Goal: Task Accomplishment & Management: Complete application form

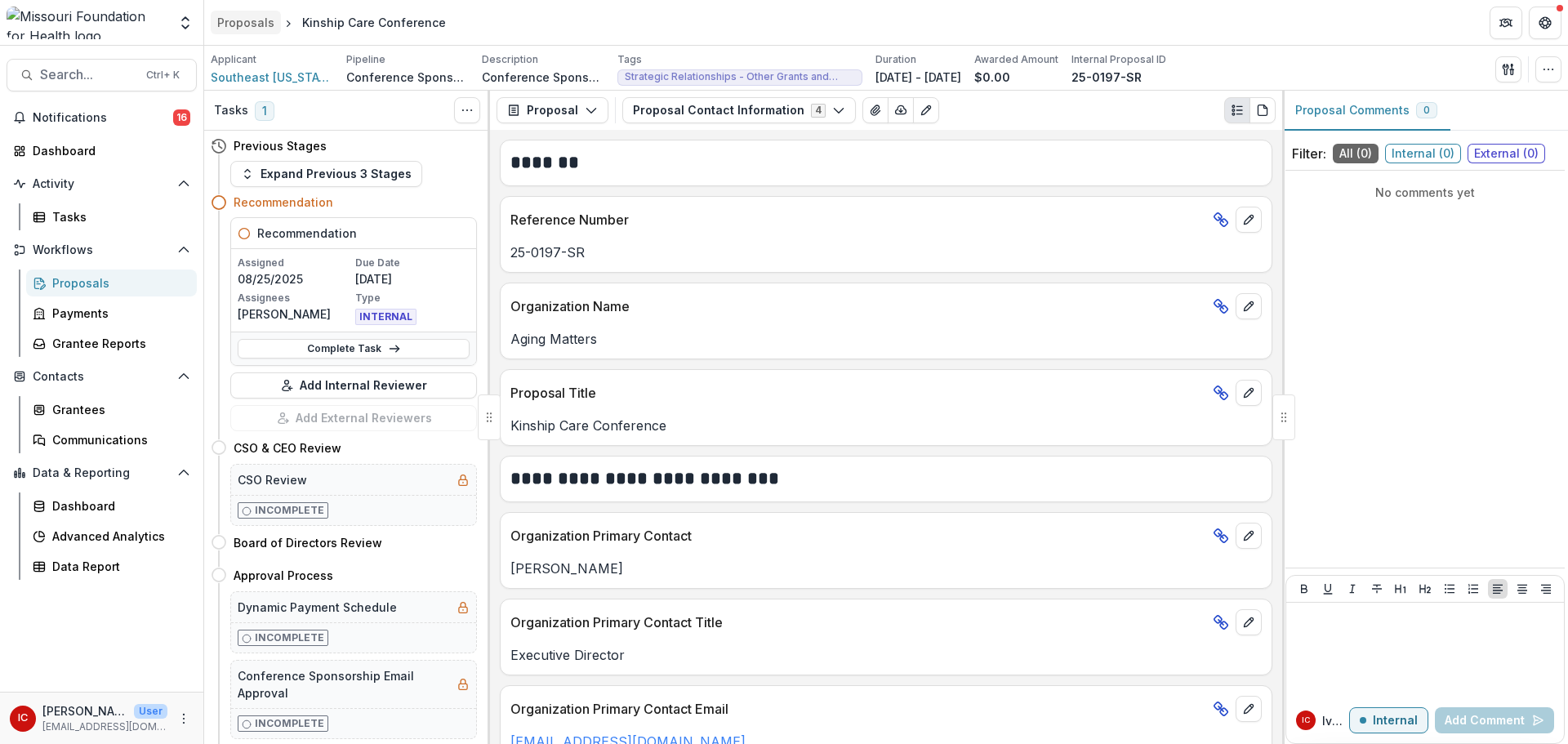
click at [255, 22] on div "Proposals" at bounding box center [245, 22] width 57 height 17
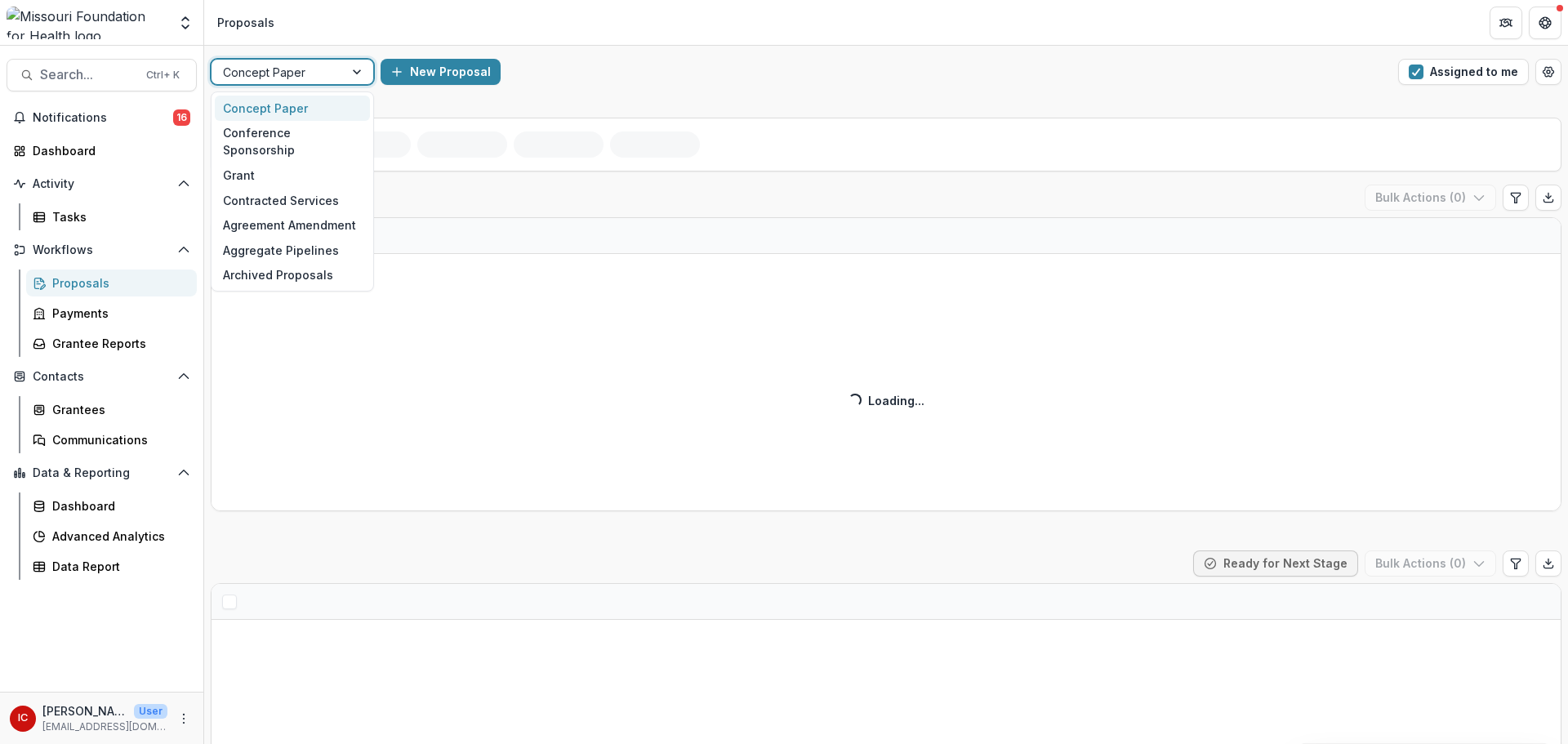
click at [348, 69] on div at bounding box center [357, 72] width 29 height 24
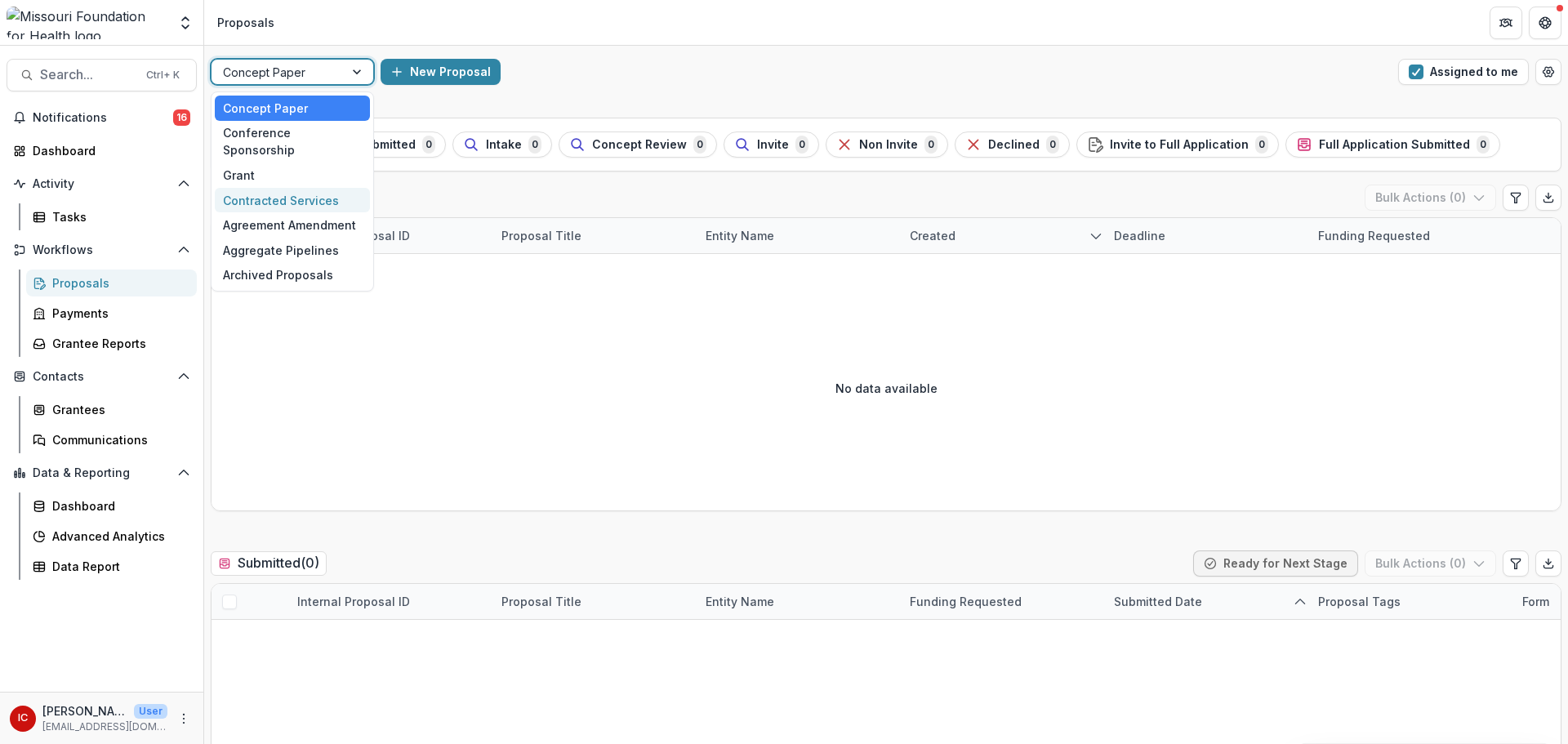
click at [330, 188] on div "Contracted Services" at bounding box center [293, 200] width 155 height 25
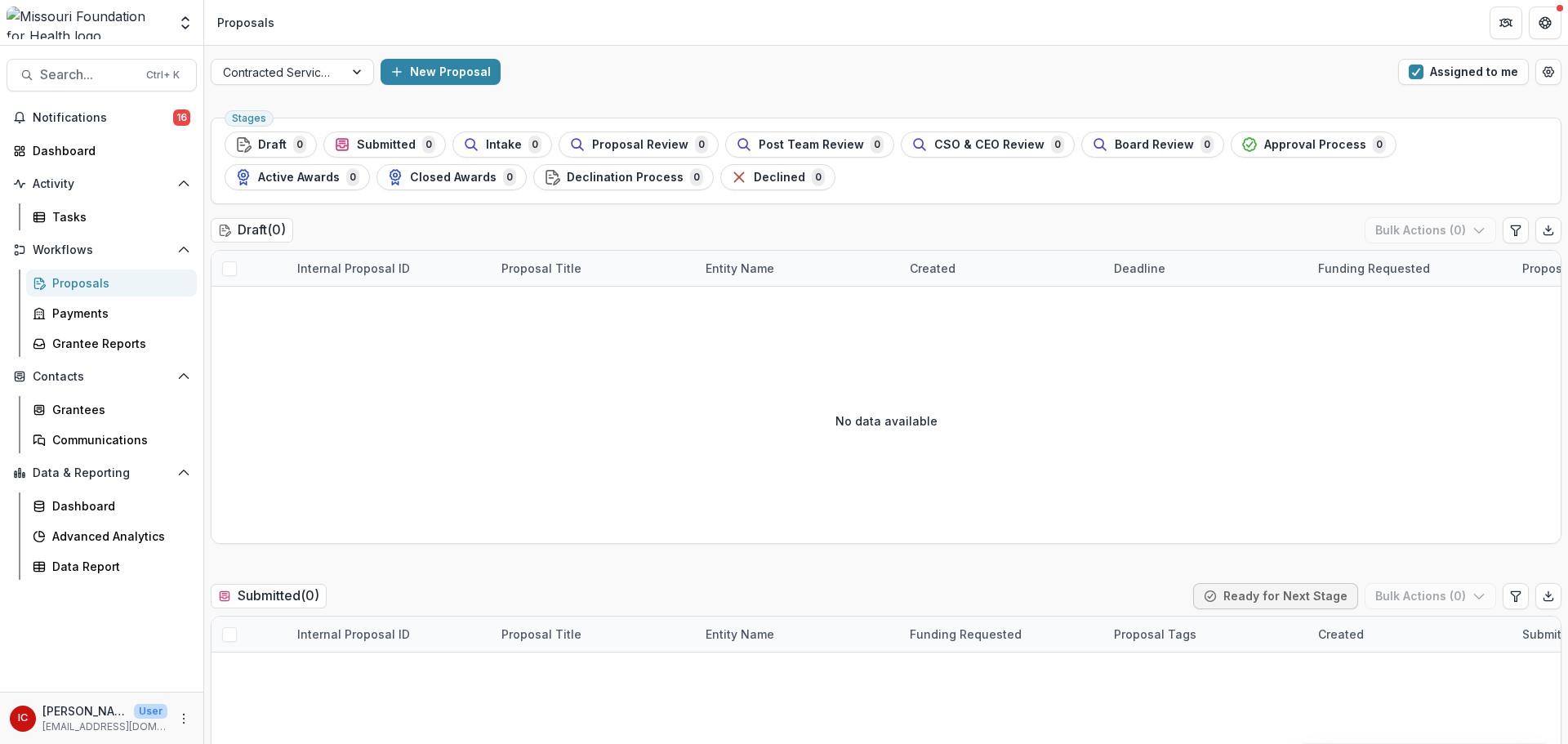
click at [304, 87] on div "Contracted Services New Proposal Assigned to me" at bounding box center [885, 72] width 1363 height 52
click at [304, 79] on div at bounding box center [277, 72] width 109 height 21
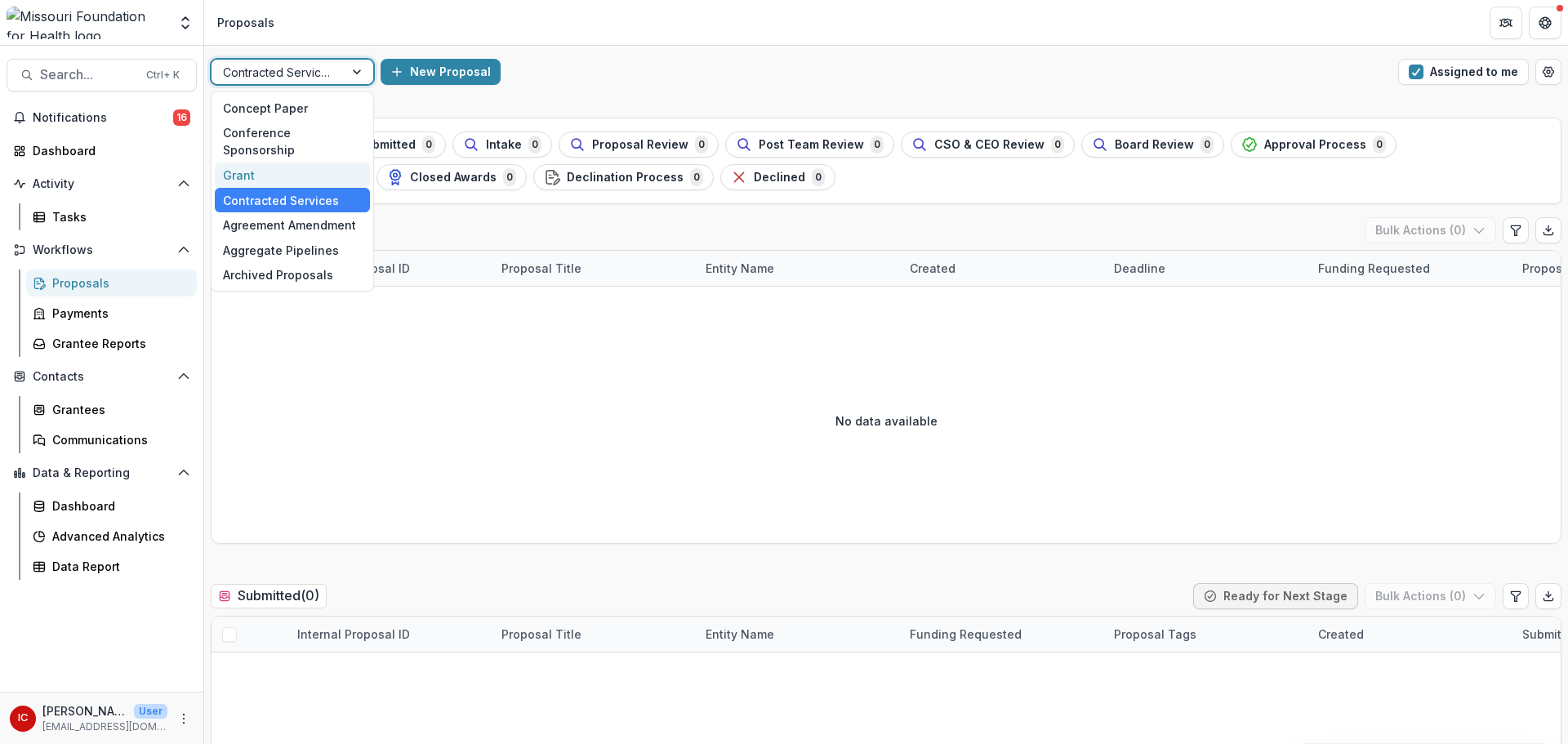
click at [313, 163] on div "Grant" at bounding box center [293, 175] width 155 height 25
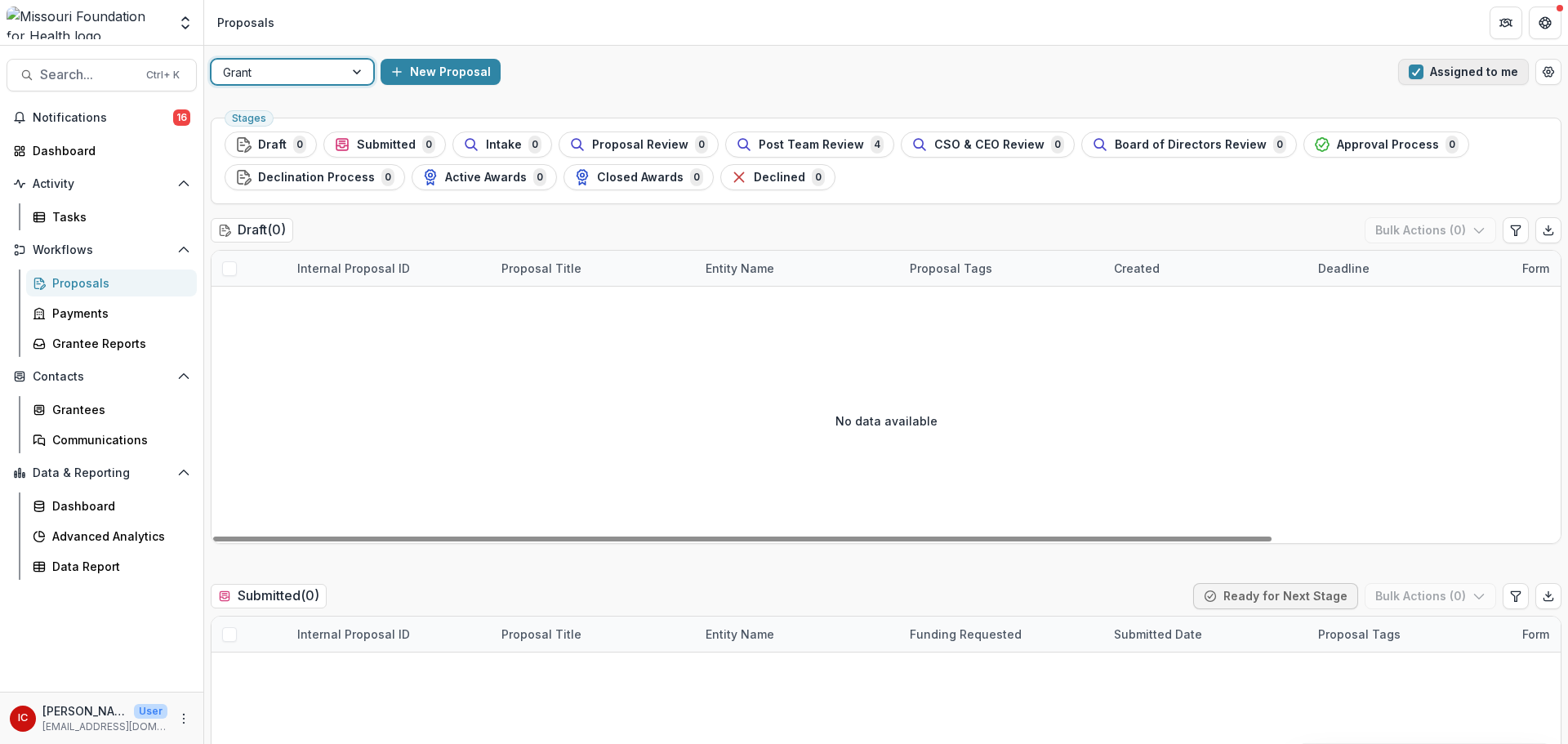
click at [1418, 76] on span "button" at bounding box center [1416, 72] width 15 height 15
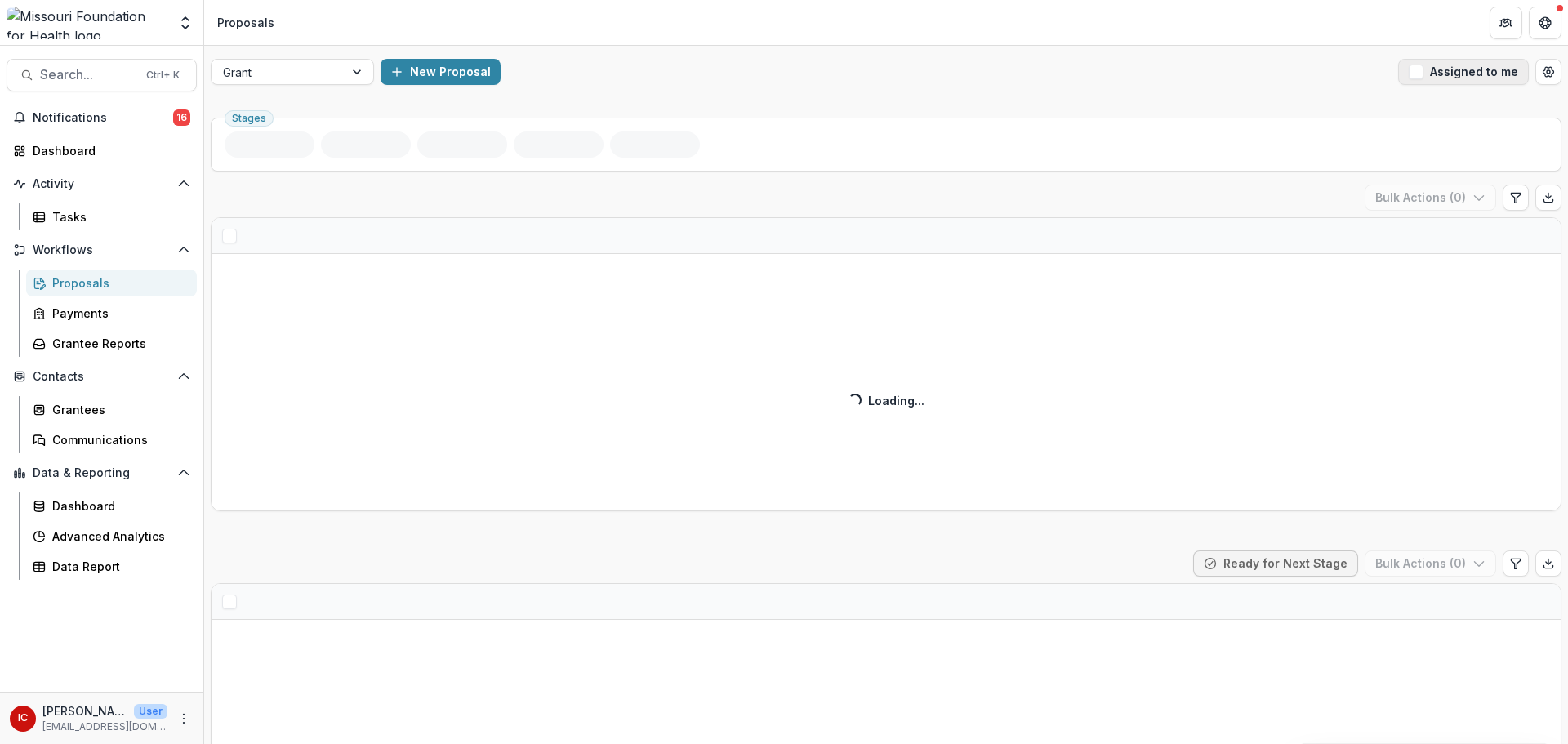
click at [1425, 65] on button "Assigned to me" at bounding box center [1463, 72] width 131 height 26
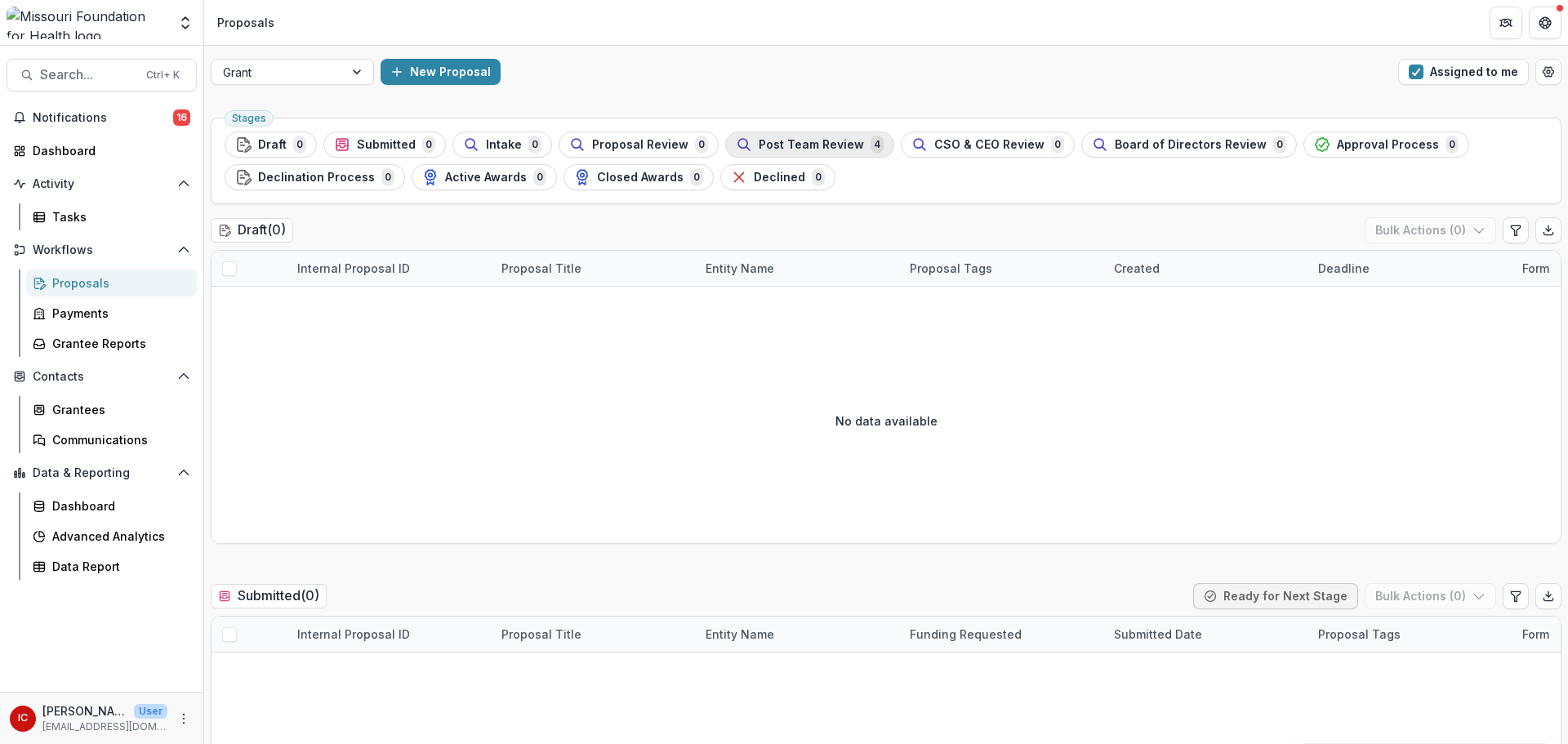
click at [804, 145] on span "Post Team Review" at bounding box center [811, 144] width 106 height 14
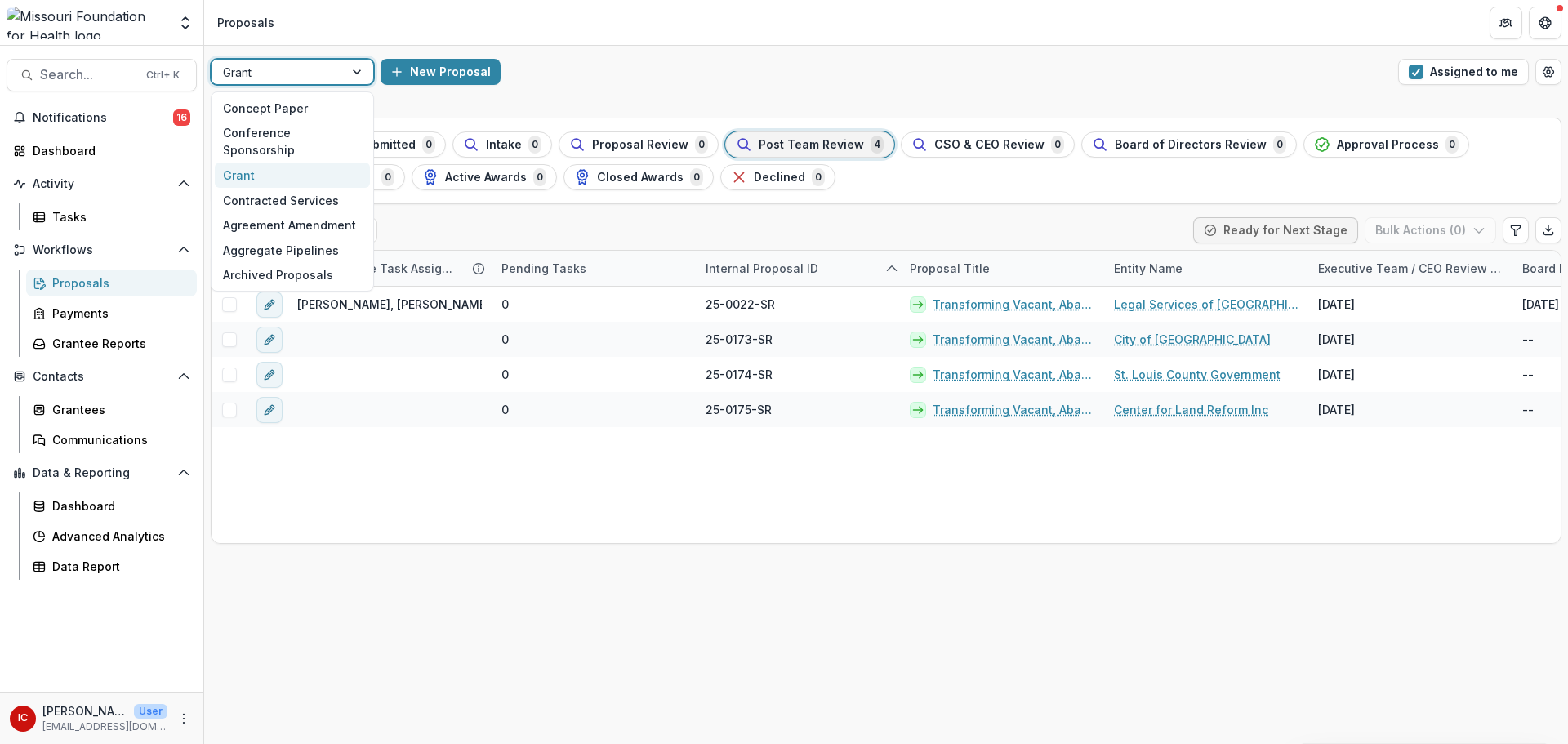
click at [287, 78] on div at bounding box center [277, 72] width 109 height 21
click at [323, 238] on div "Aggregate Pipelines" at bounding box center [293, 250] width 155 height 25
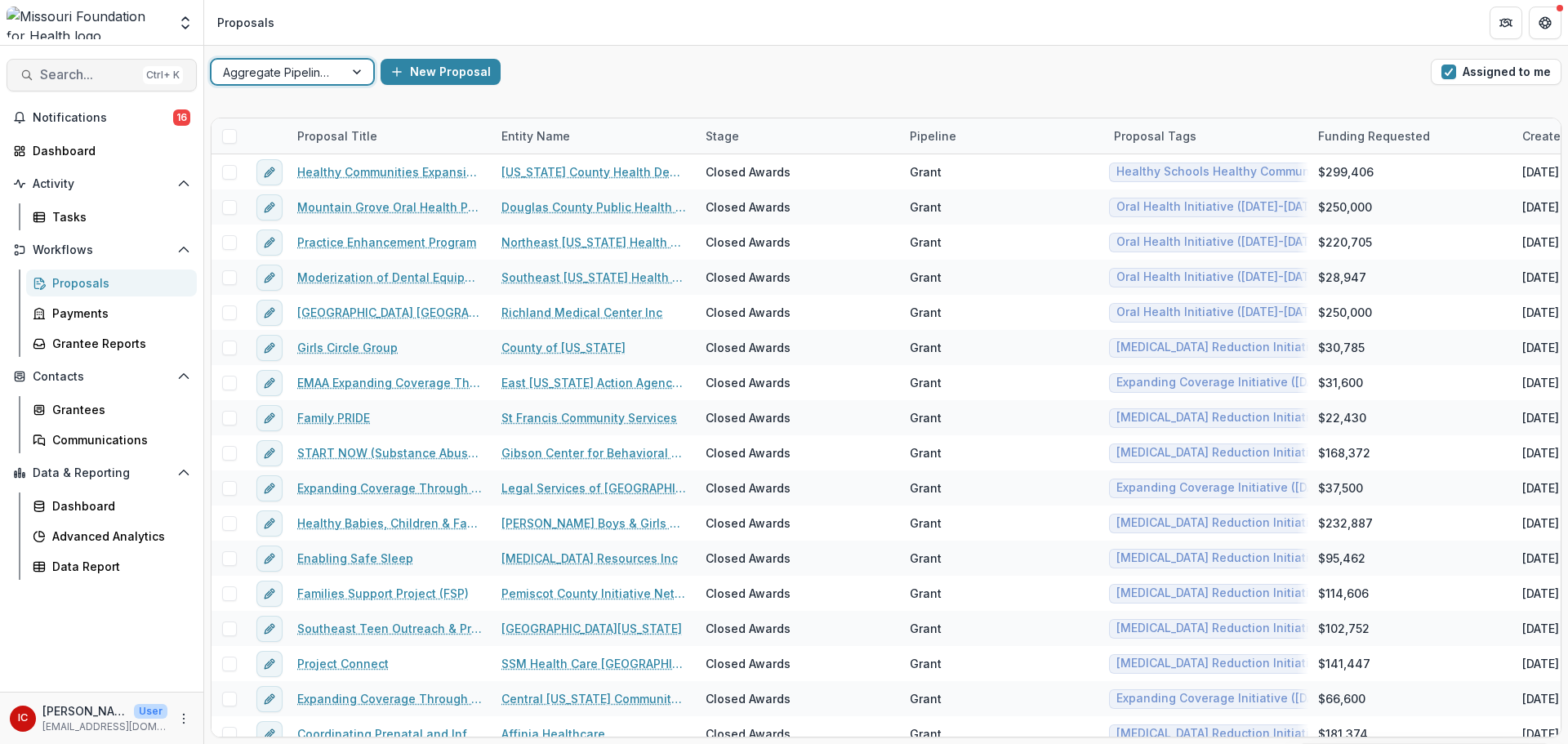
click at [79, 74] on span "Search..." at bounding box center [88, 75] width 96 height 16
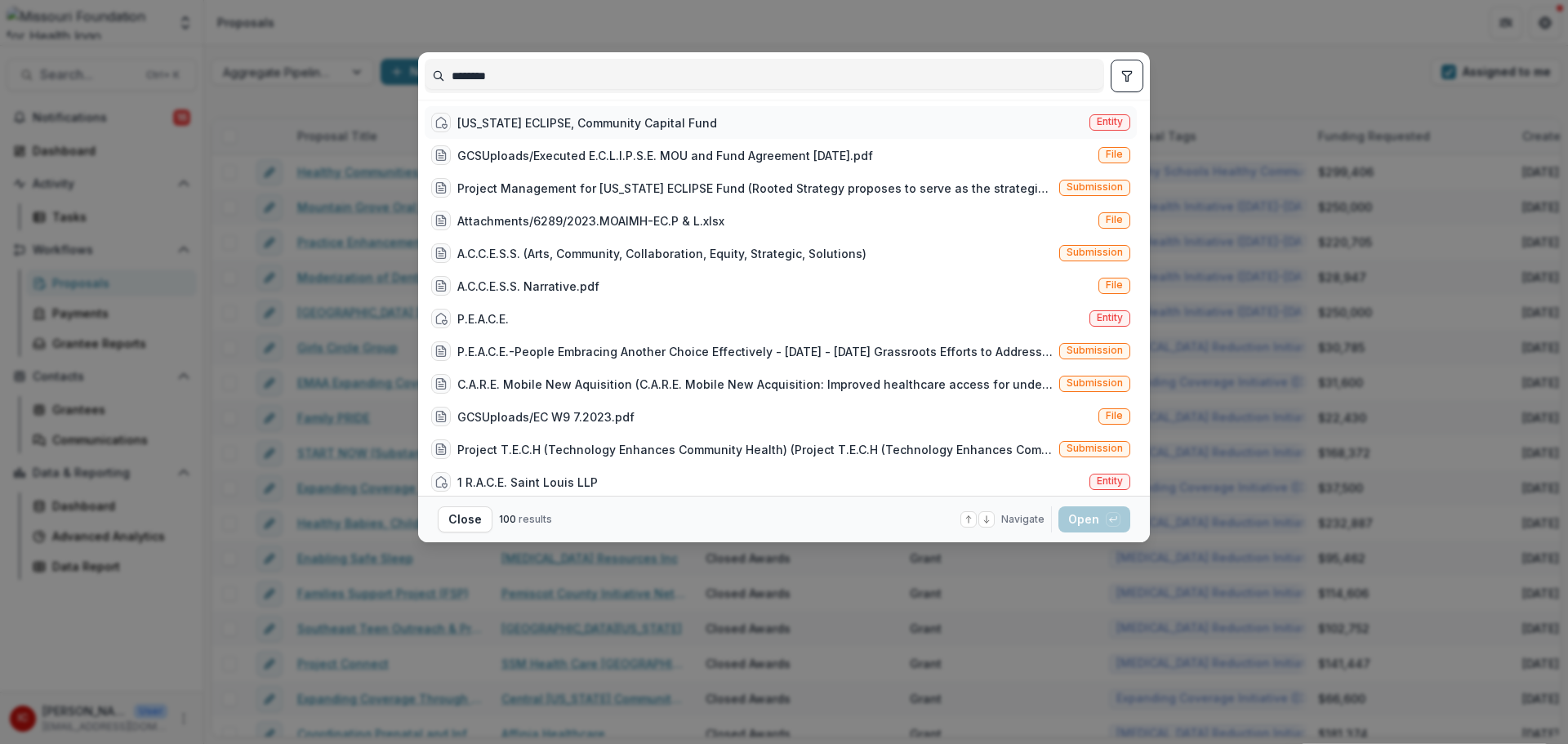
type input "********"
click at [562, 118] on div "[US_STATE] ECLIPSE, Community Capital Fund" at bounding box center [588, 123] width 260 height 17
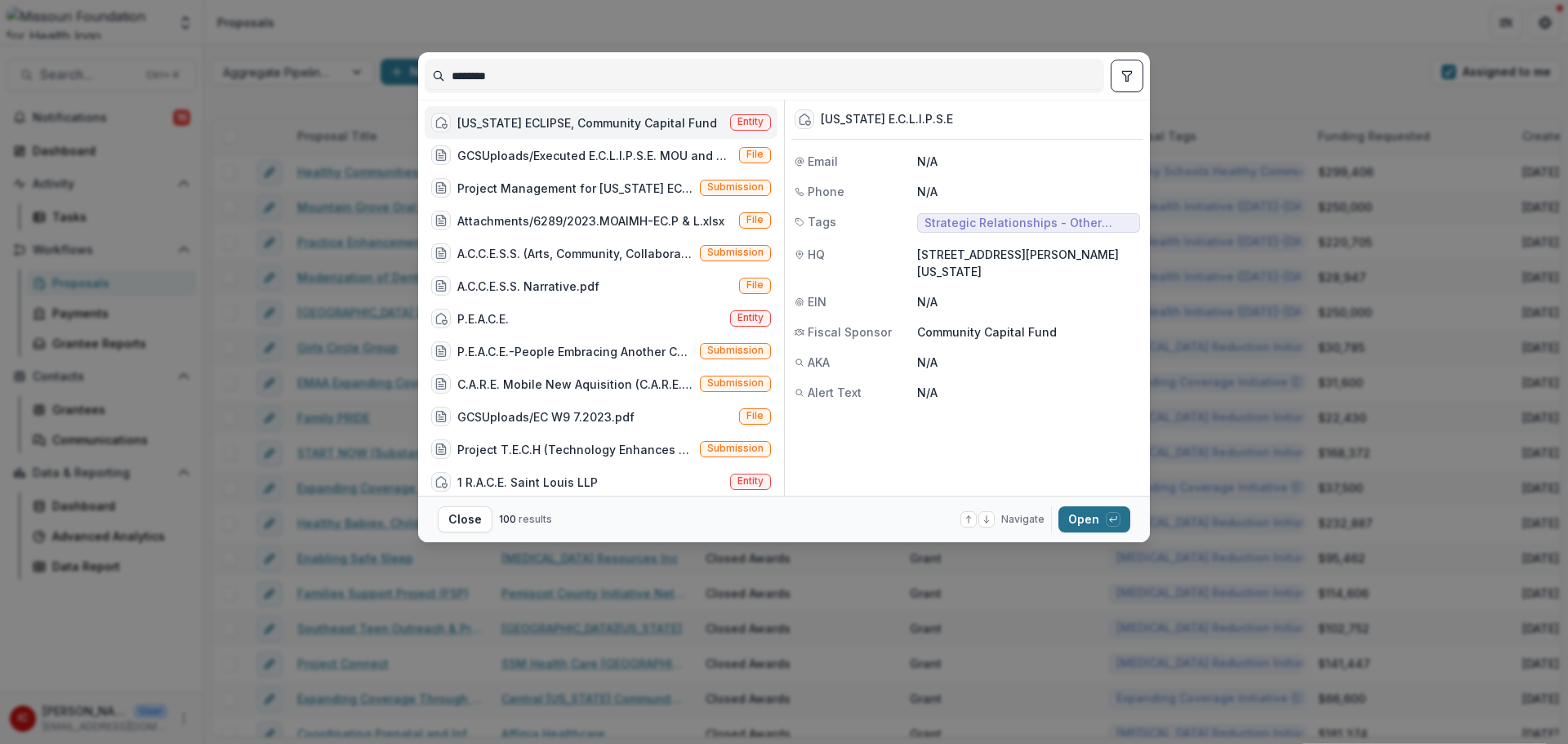
click at [1072, 512] on button "Open with enter key" at bounding box center [1094, 519] width 72 height 26
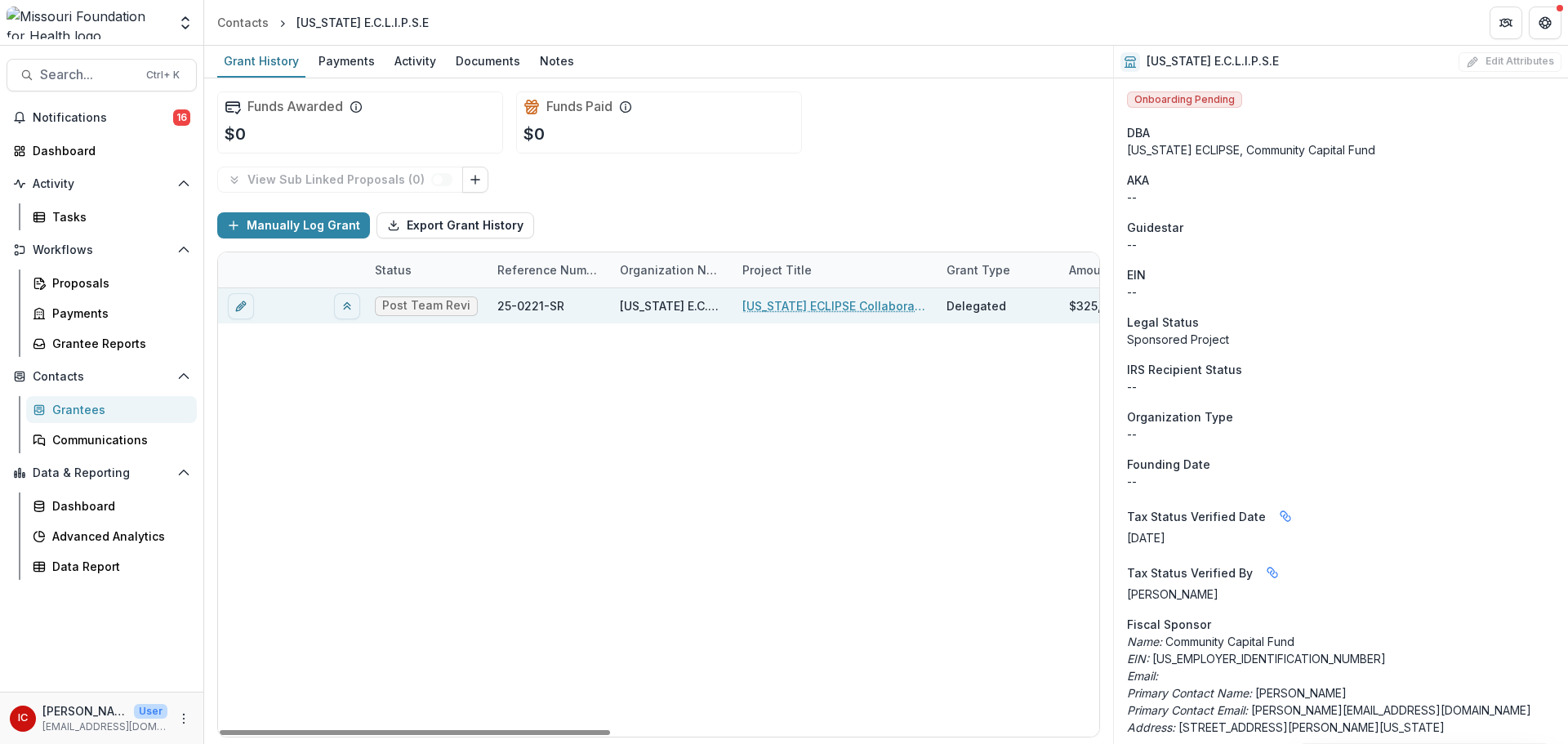
click at [438, 306] on span "Post Team Review" at bounding box center [426, 305] width 88 height 14
click at [811, 314] on link "[US_STATE] ECLIPSE Collaborative Fund" at bounding box center [834, 306] width 184 height 17
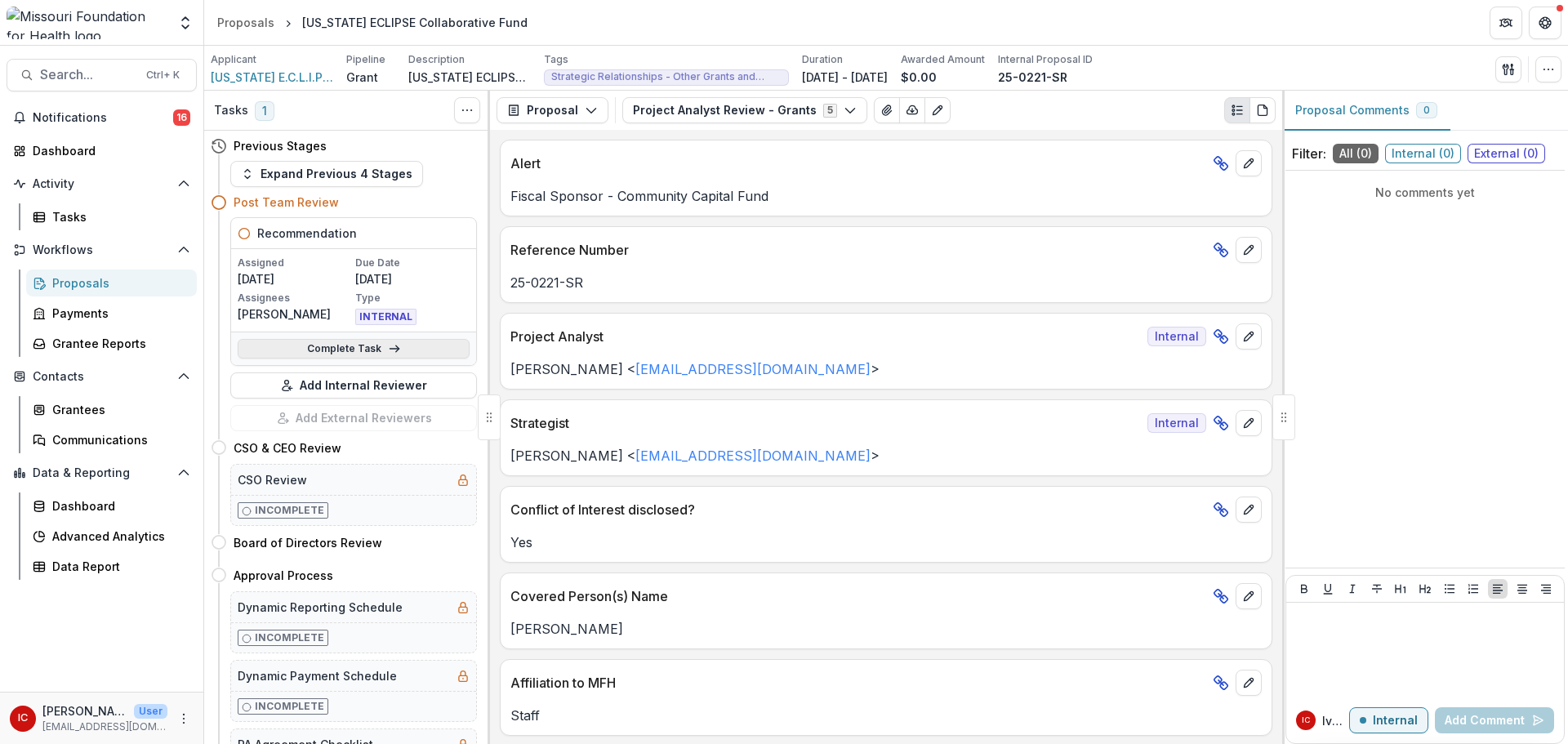
click at [375, 354] on link "Complete Task" at bounding box center [354, 348] width 232 height 20
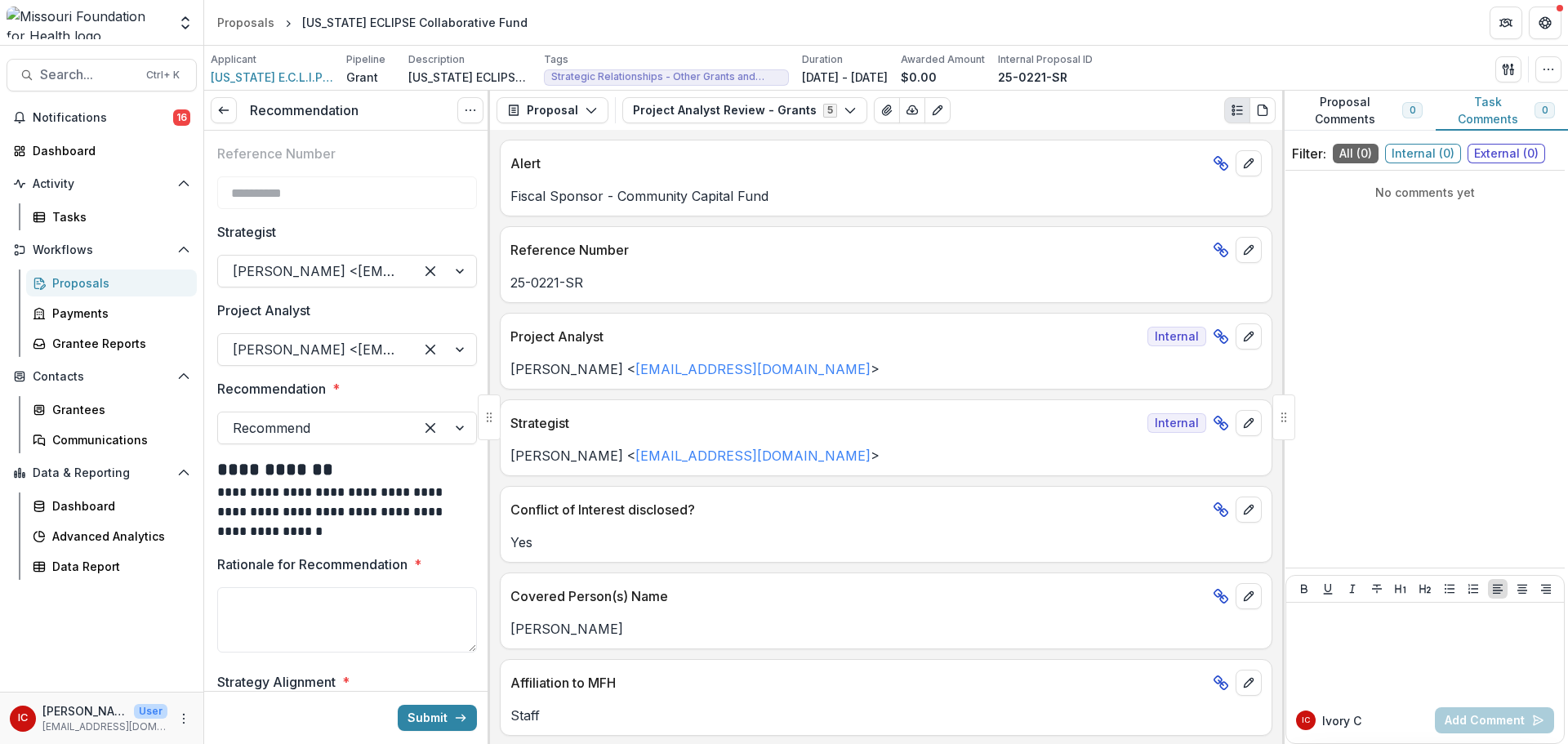
scroll to position [81, 0]
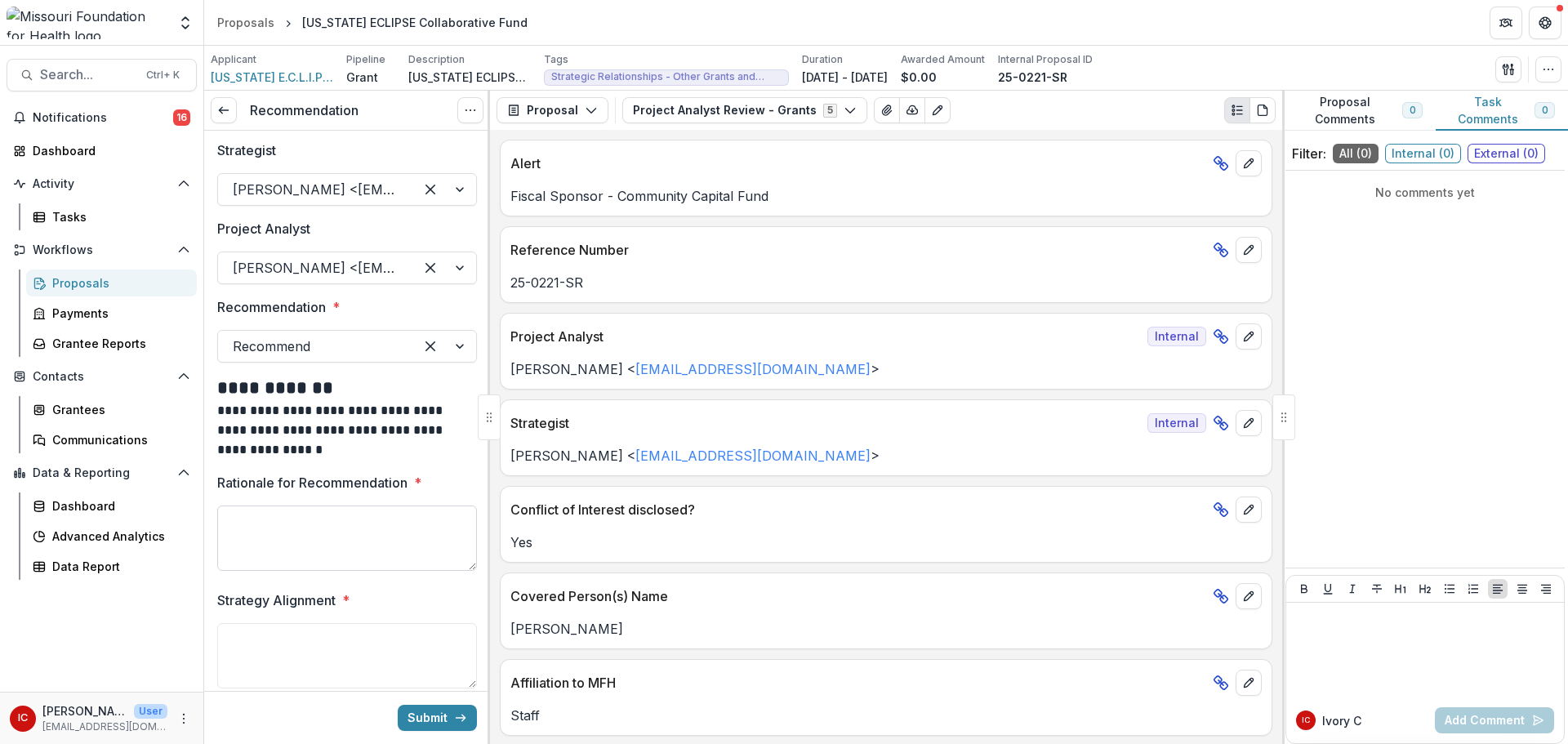
click at [323, 523] on textarea "Rationale for Recommendation *" at bounding box center [347, 538] width 260 height 66
click at [359, 522] on textarea "Rationale for Recommendation *" at bounding box center [347, 538] width 260 height 66
paste textarea "**********"
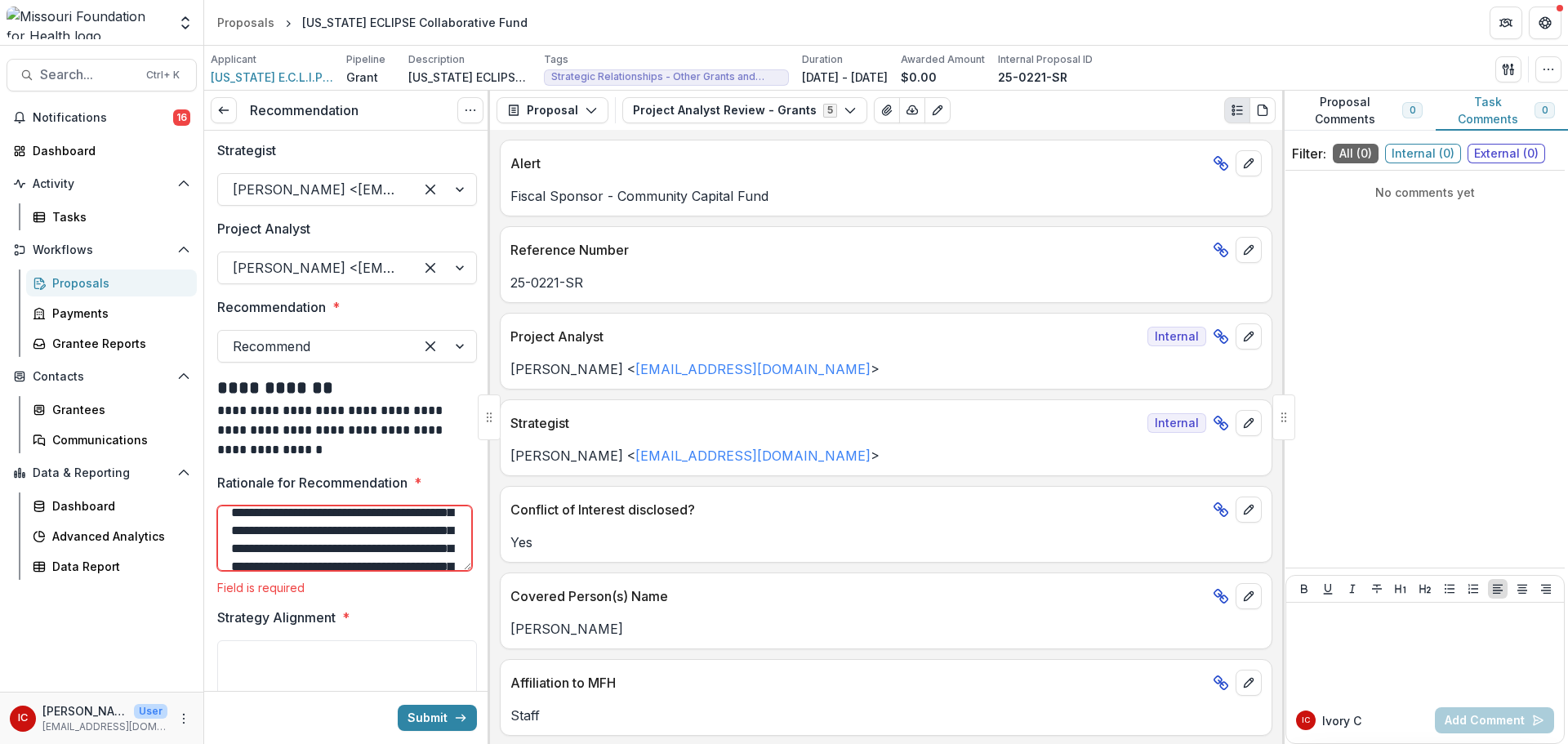
scroll to position [188, 0]
type textarea "**********"
click at [297, 664] on textarea "Strategy Alignment *" at bounding box center [347, 656] width 260 height 66
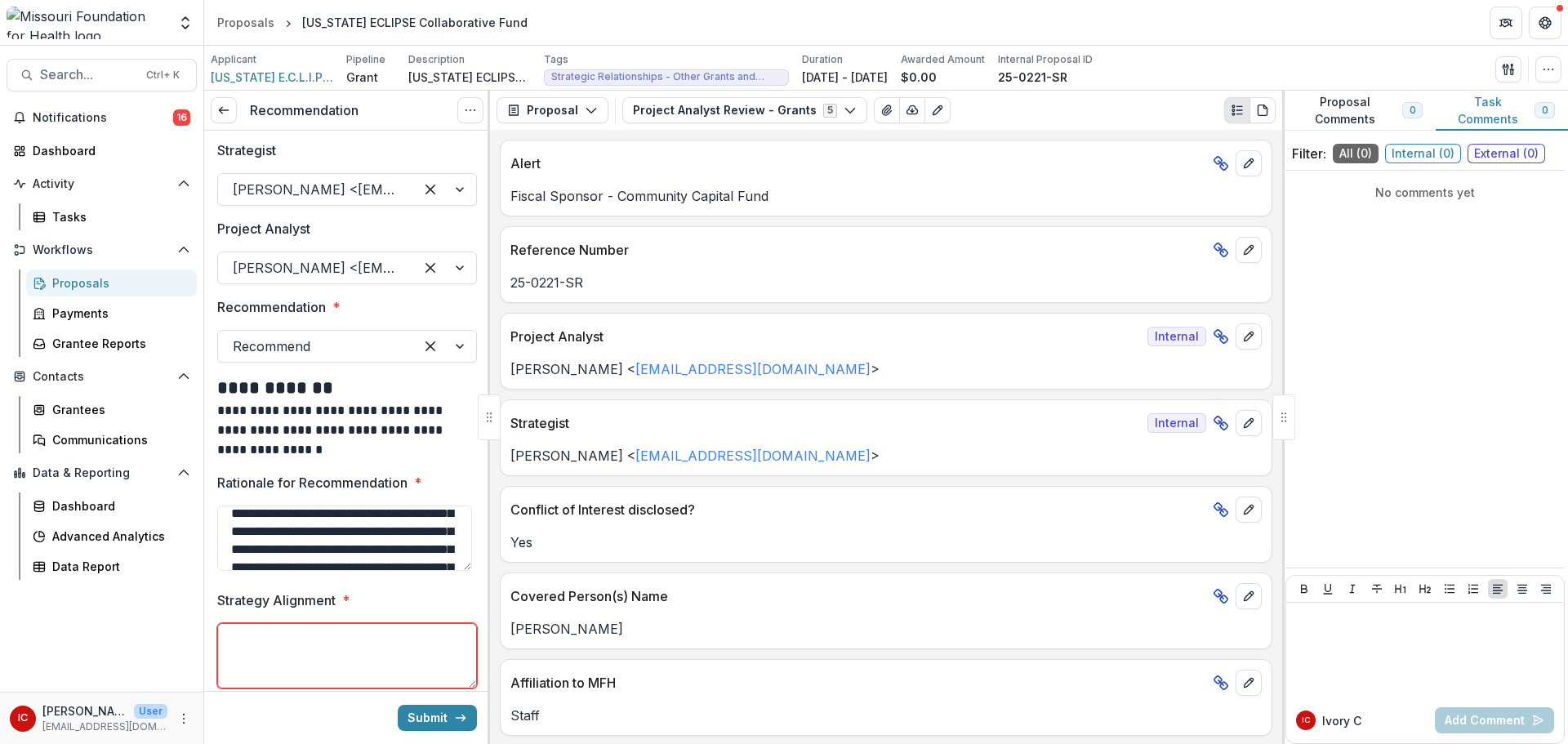
paste textarea "**********"
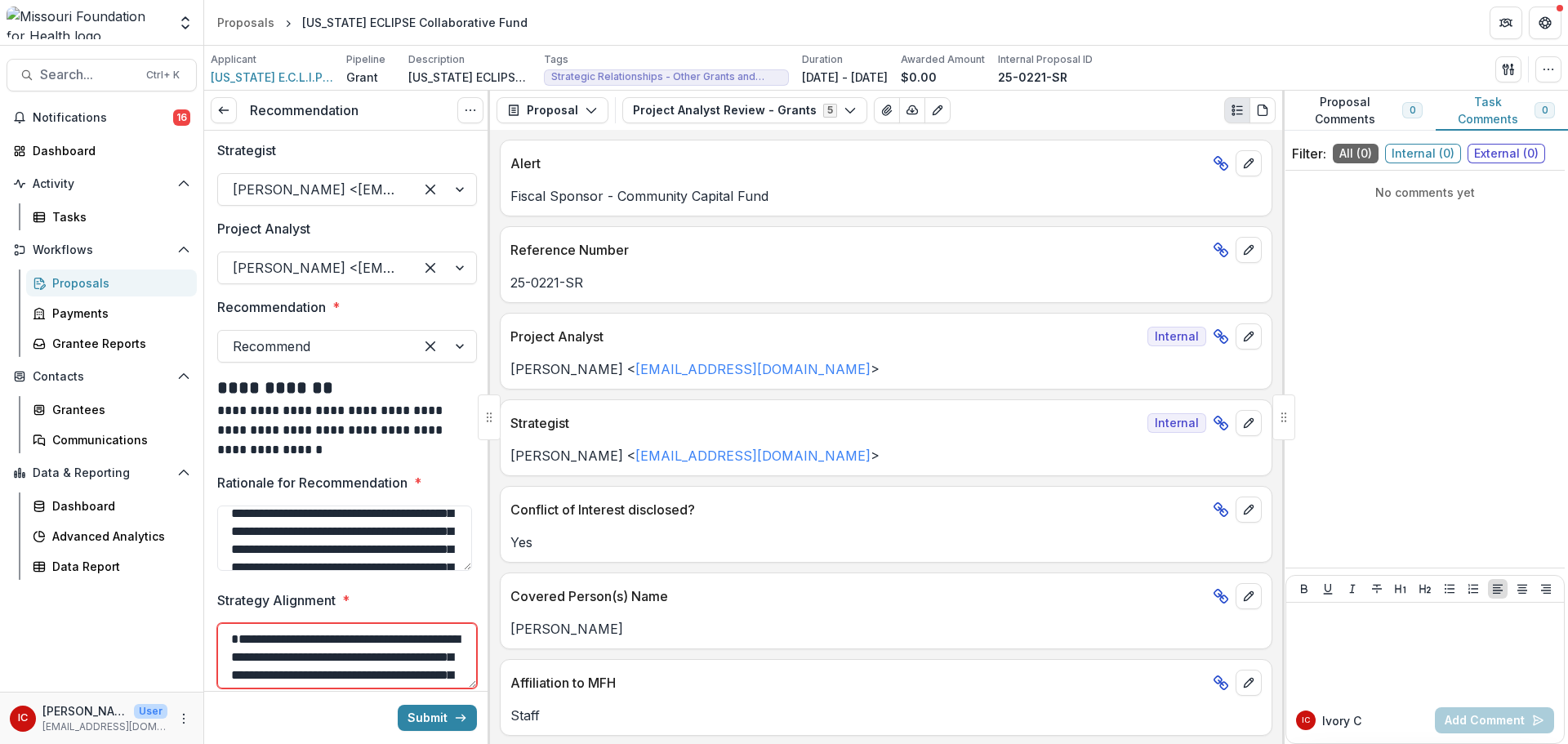
scroll to position [248, 0]
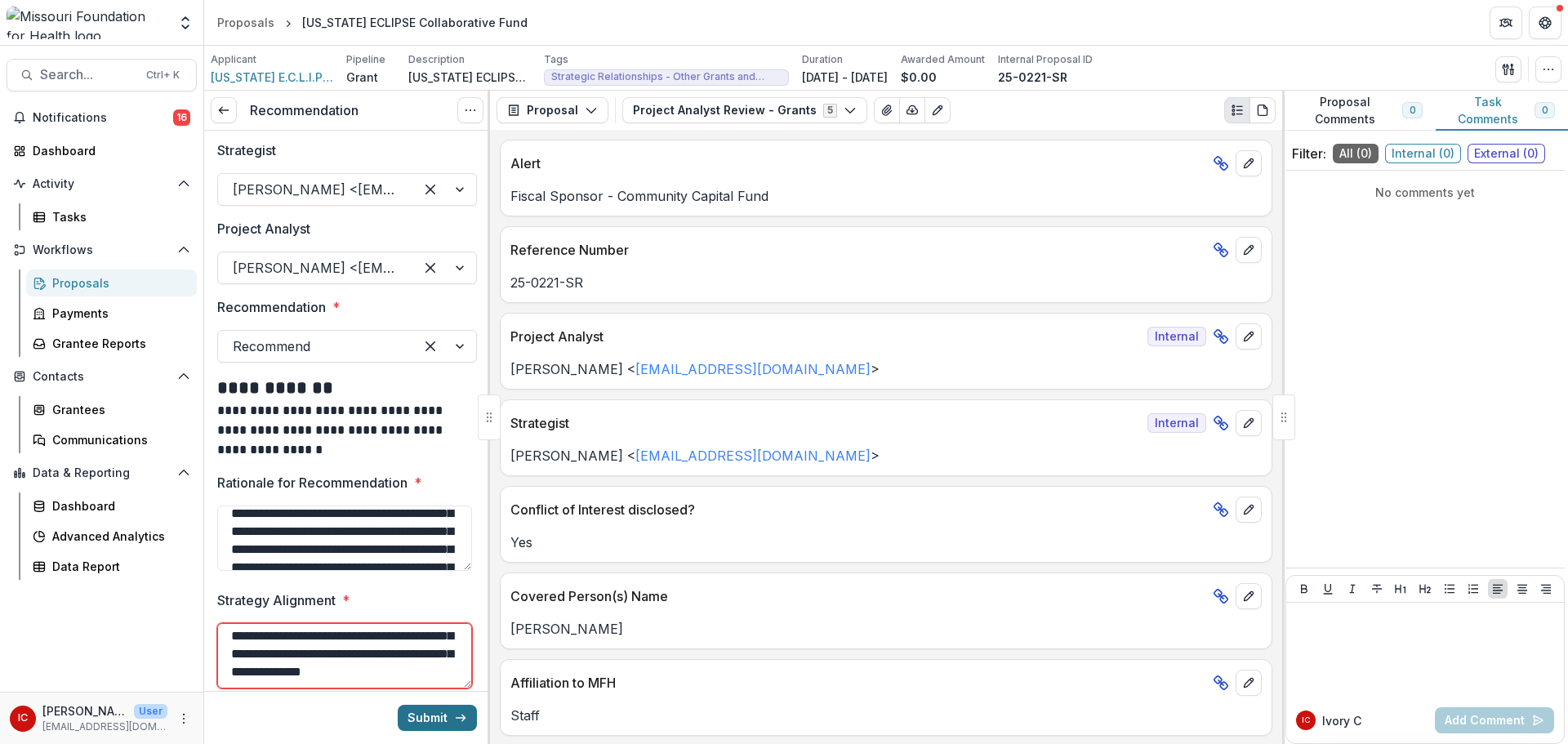
type textarea "**********"
click at [419, 711] on button "Submit" at bounding box center [437, 718] width 80 height 26
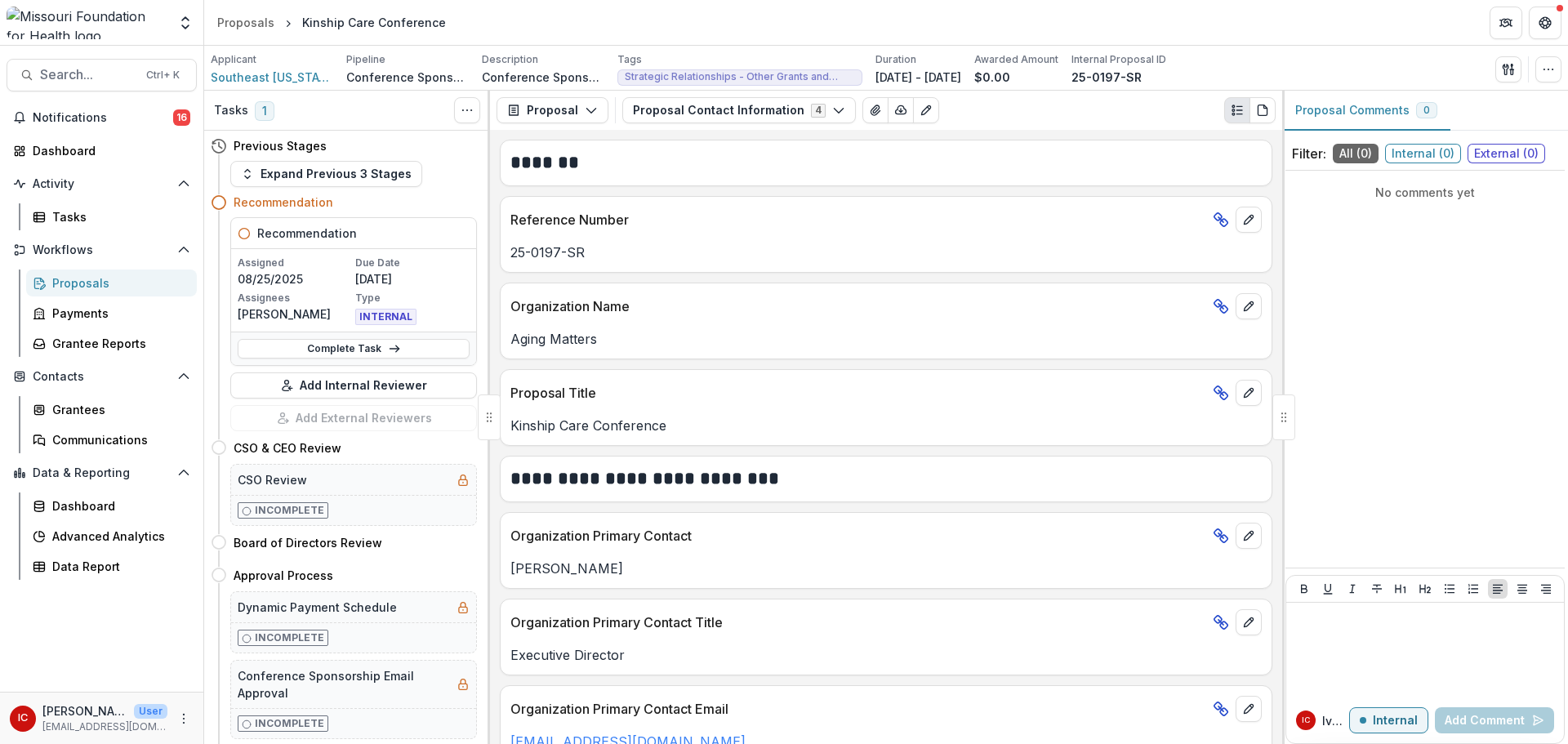
scroll to position [1112, 0]
